Goal: Navigation & Orientation: Find specific page/section

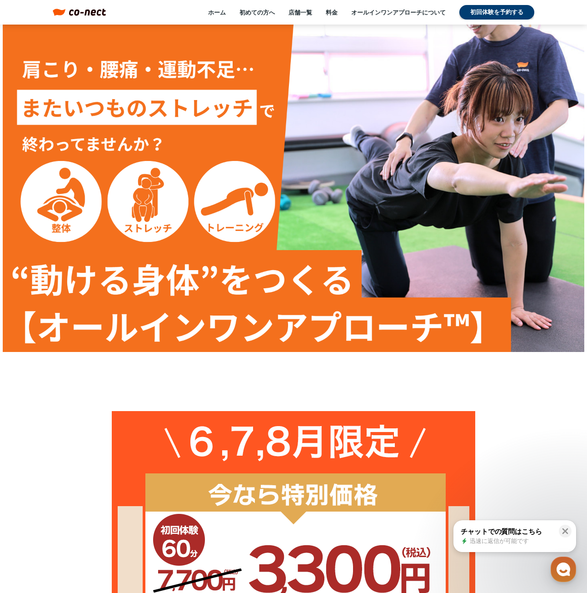
click at [210, 15] on link "ホーム" at bounding box center [217, 12] width 18 height 8
